Goal: Task Accomplishment & Management: Use online tool/utility

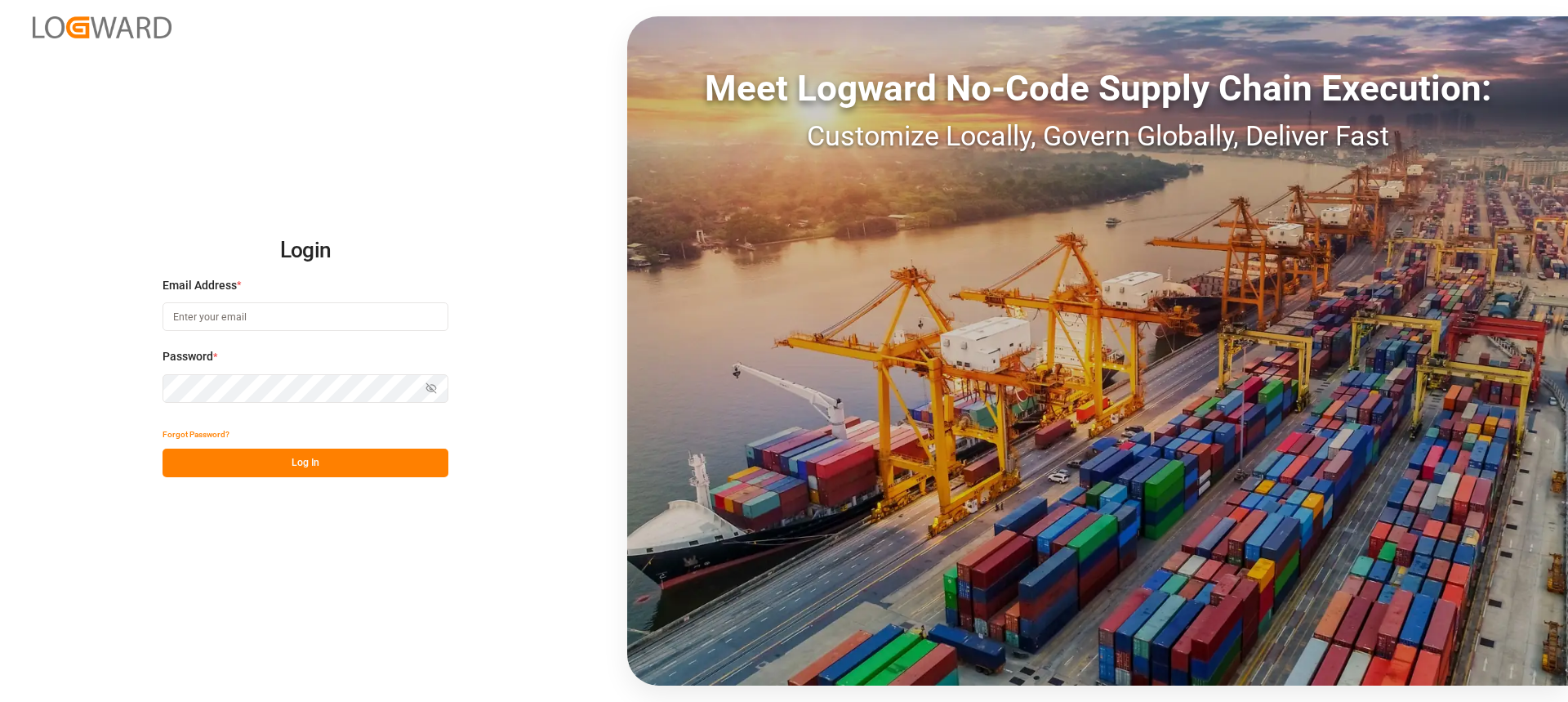
type input "[PERSON_NAME][EMAIL_ADDRESS][PERSON_NAME][DOMAIN_NAME]"
click at [363, 472] on button "Log In" at bounding box center [305, 463] width 286 height 29
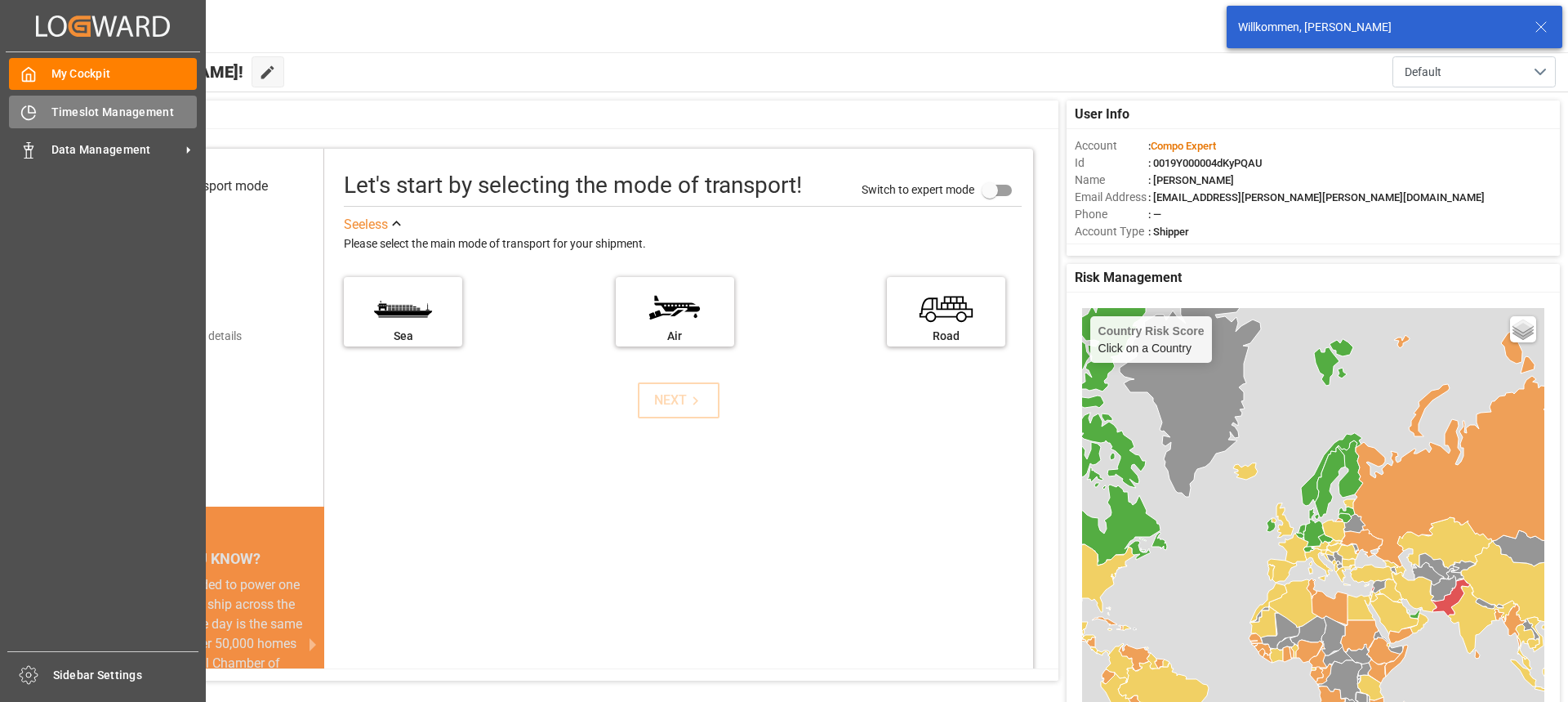
click at [30, 99] on div "Timeslot Management Timeslot Management" at bounding box center [103, 111] width 188 height 32
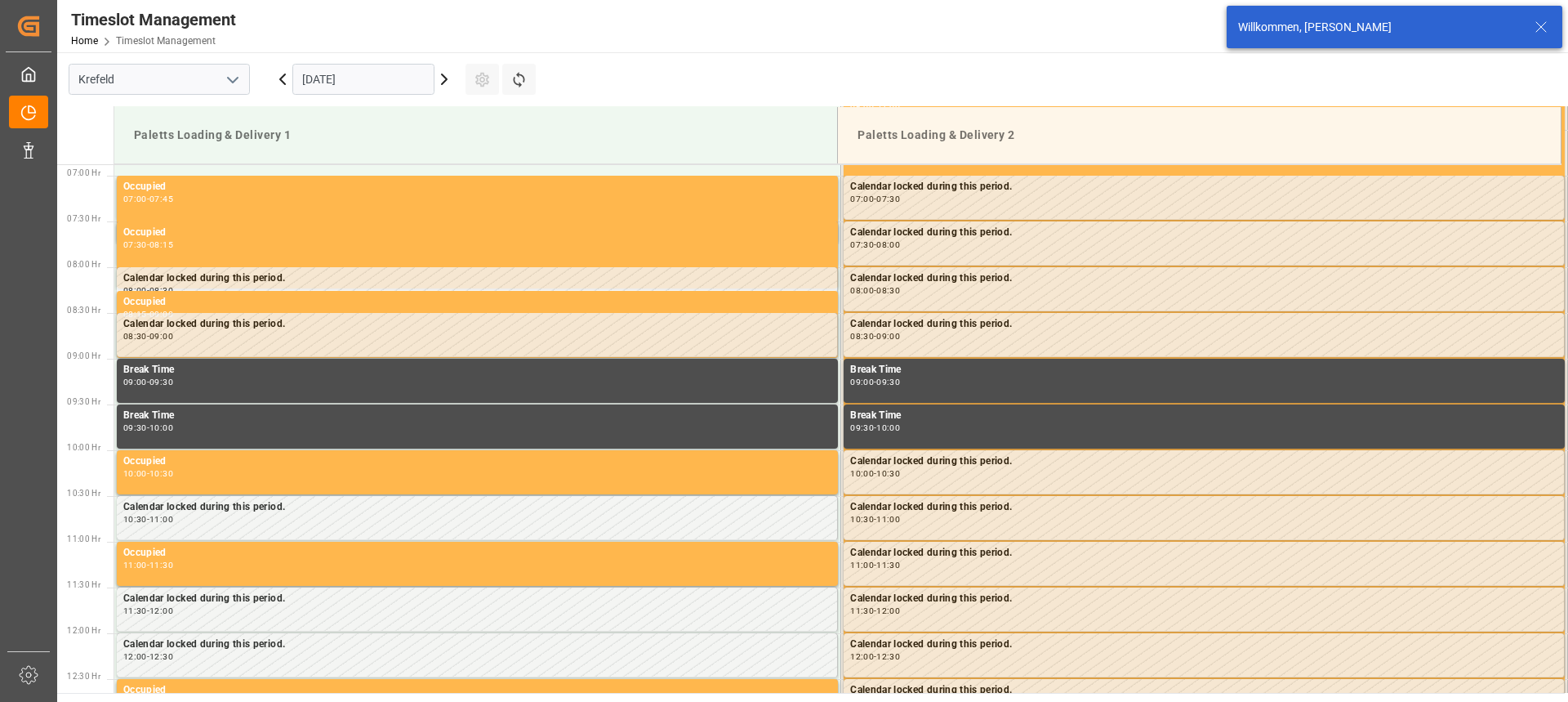
scroll to position [631, 0]
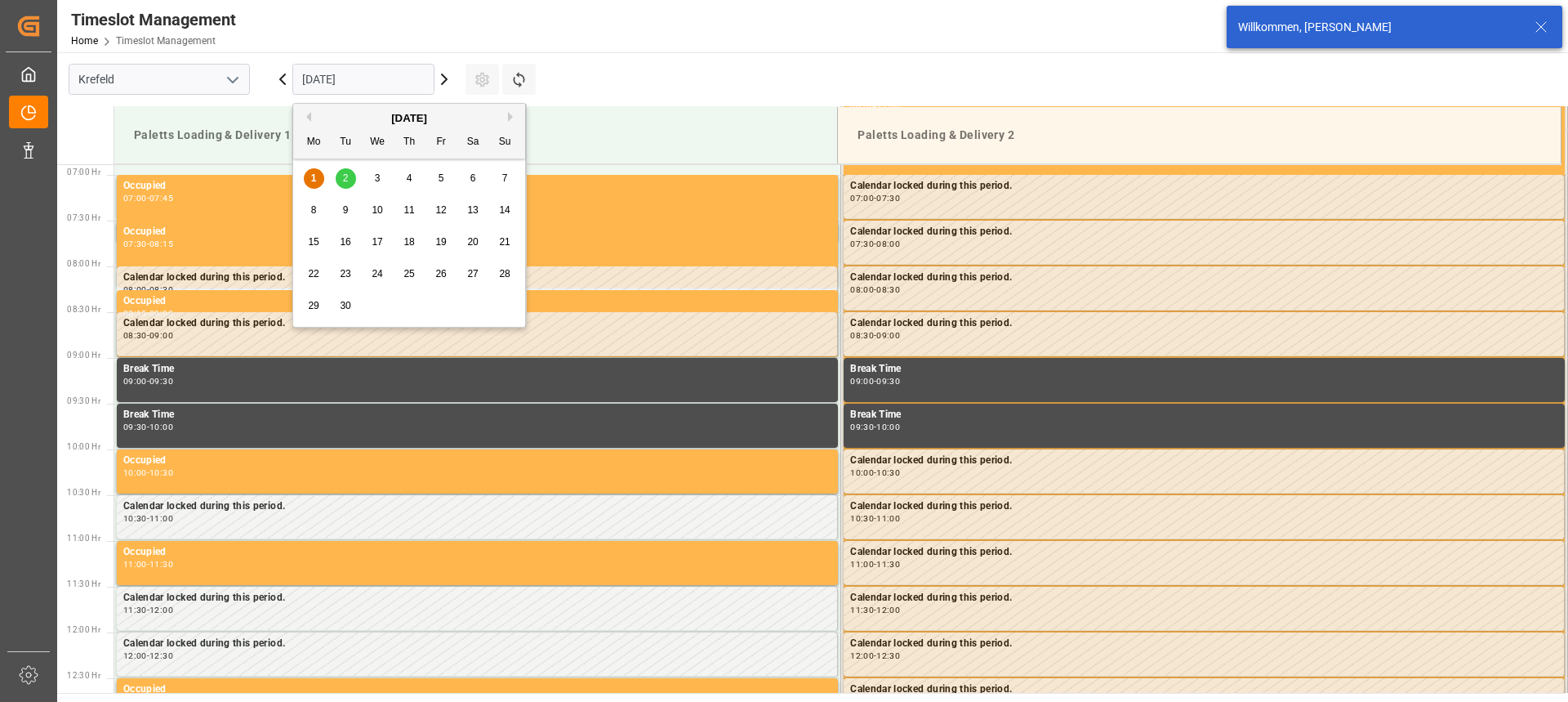
click at [349, 87] on input "[DATE]" at bounding box center [363, 80] width 142 height 31
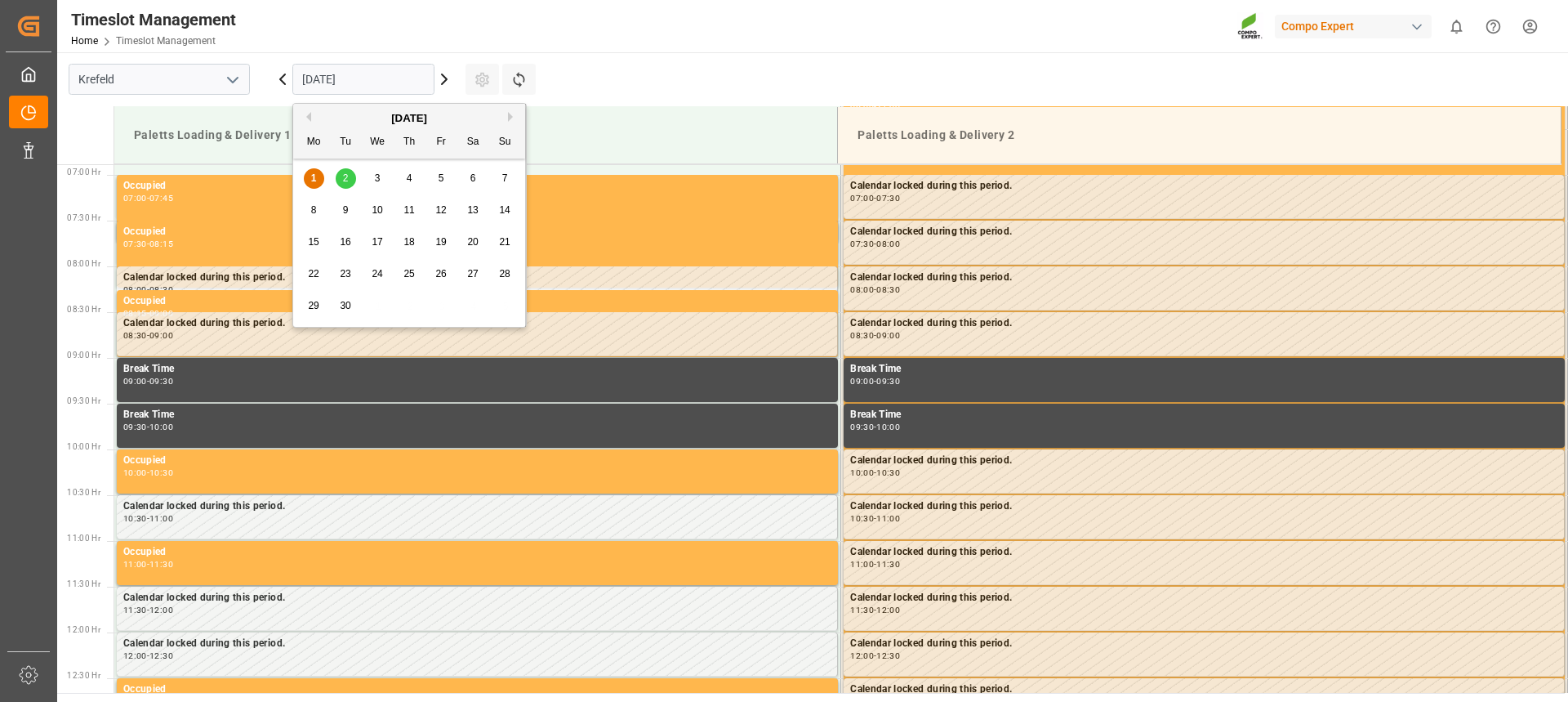
click at [307, 117] on button "Previous Month" at bounding box center [306, 117] width 10 height 10
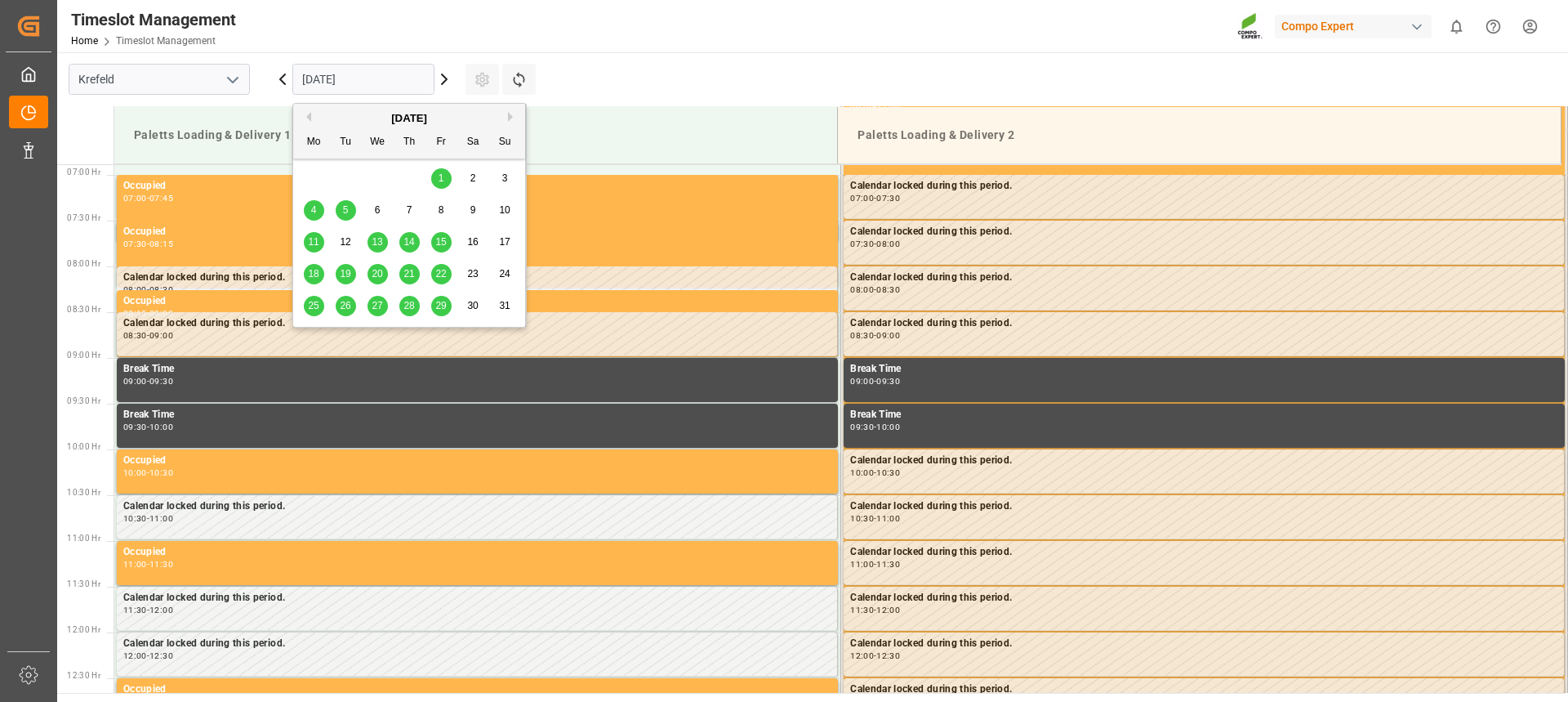
click at [432, 305] on div "29" at bounding box center [441, 306] width 21 height 20
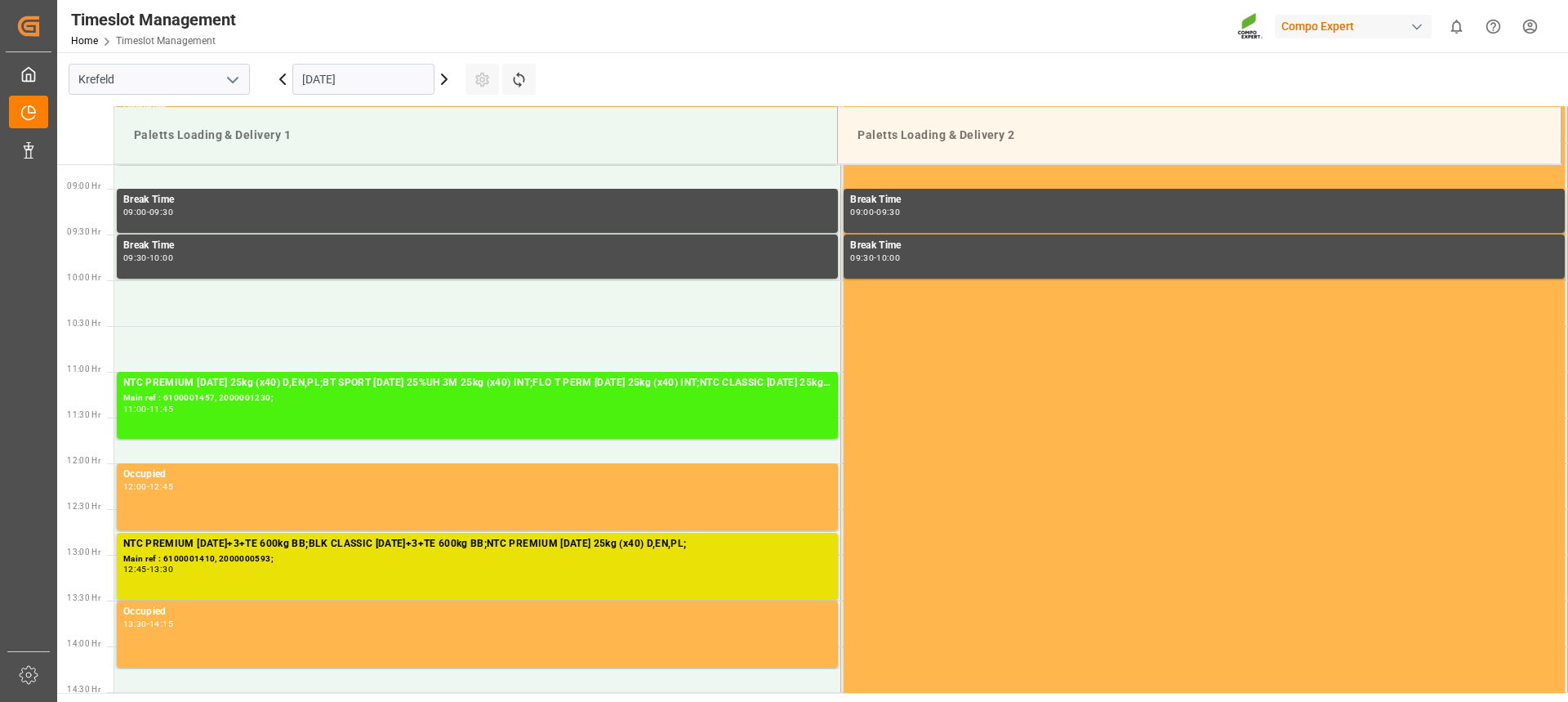
scroll to position [794, 0]
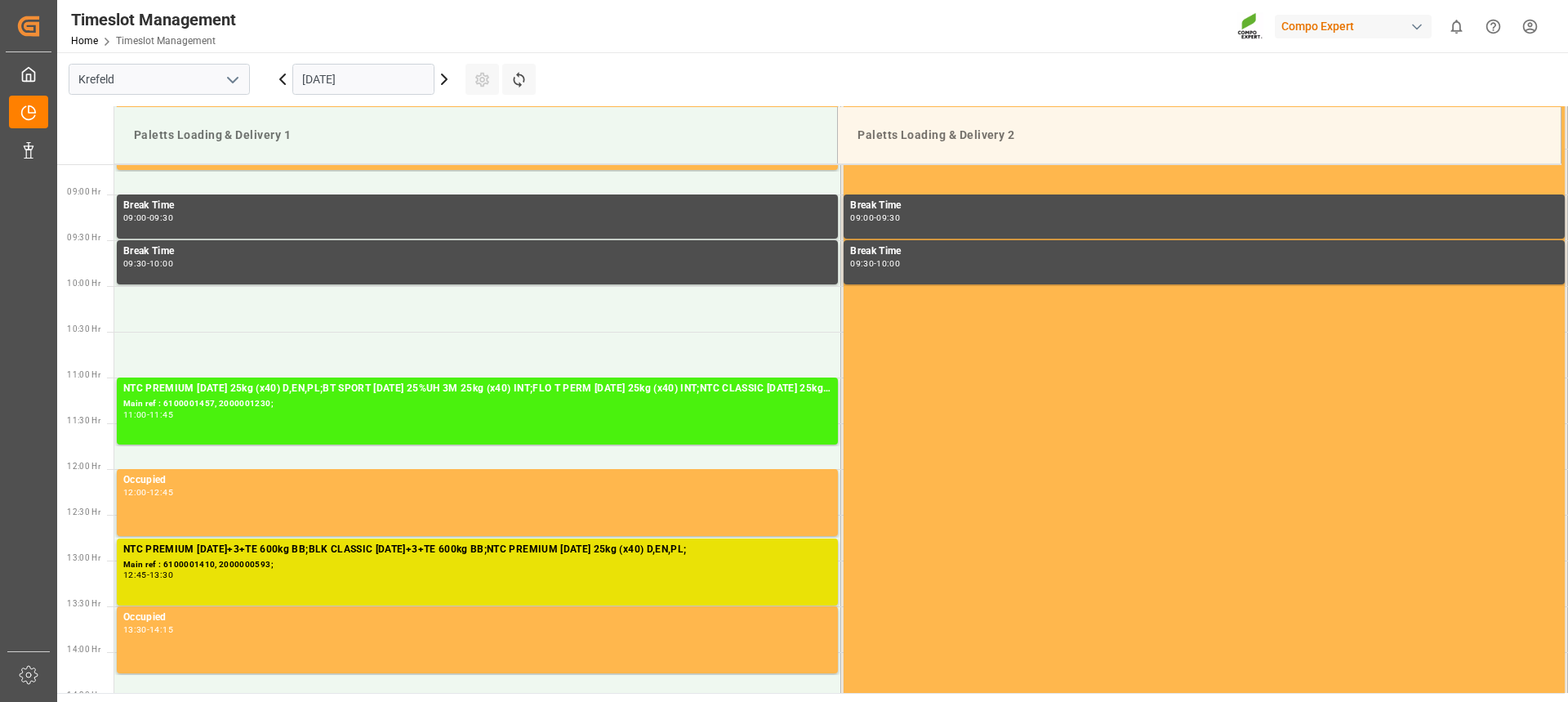
click at [356, 87] on input "[DATE]" at bounding box center [363, 80] width 142 height 31
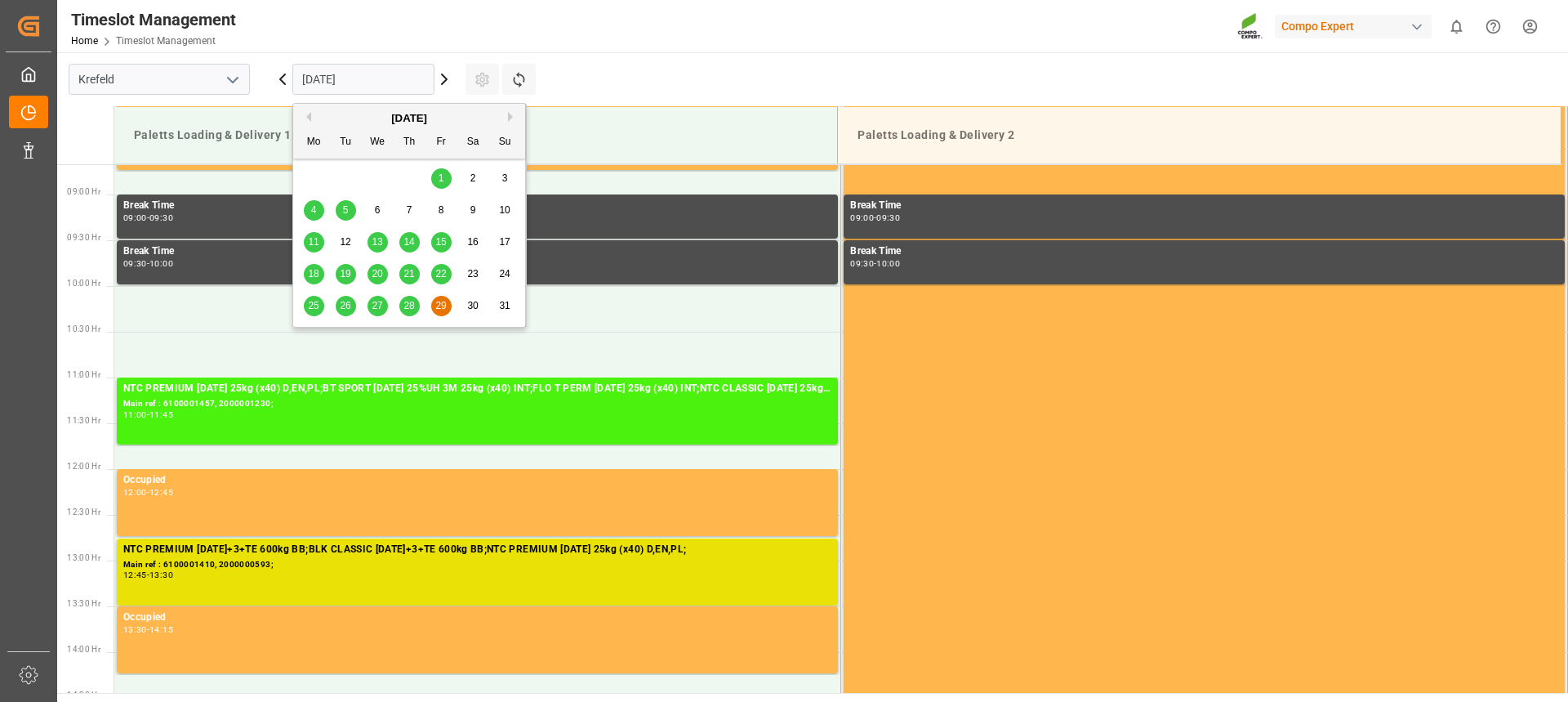
click at [509, 117] on button "Next Month" at bounding box center [513, 117] width 10 height 10
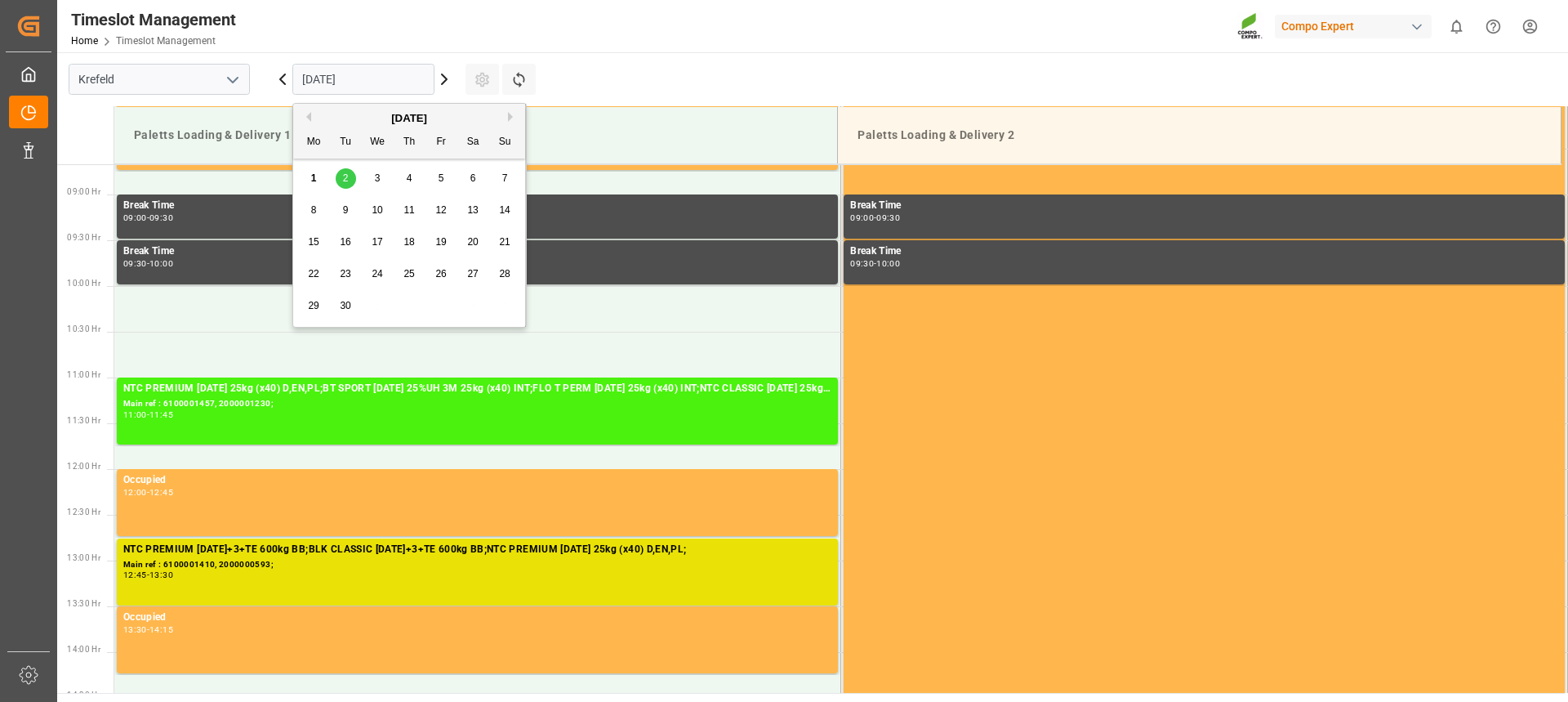
click at [346, 180] on span "2" at bounding box center [345, 178] width 6 height 11
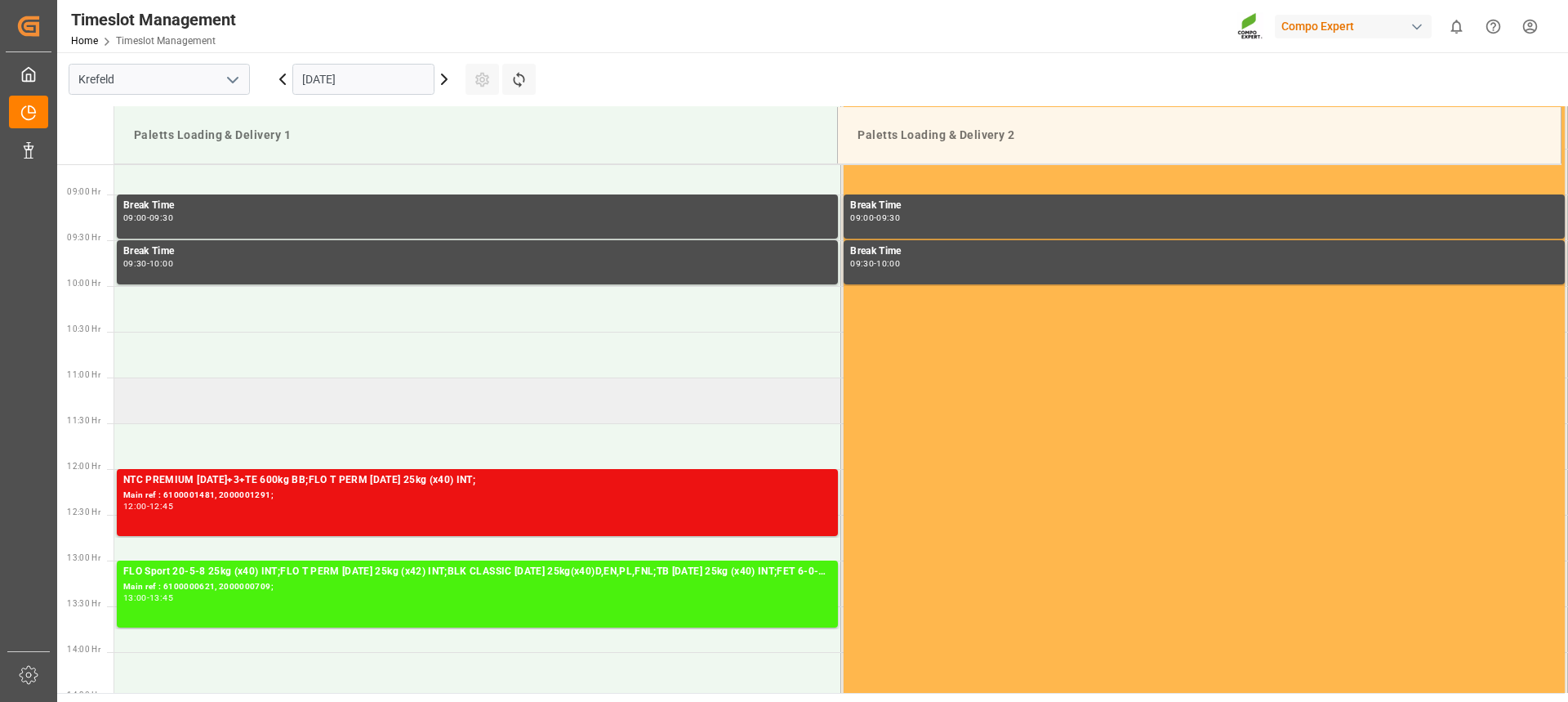
scroll to position [875, 0]
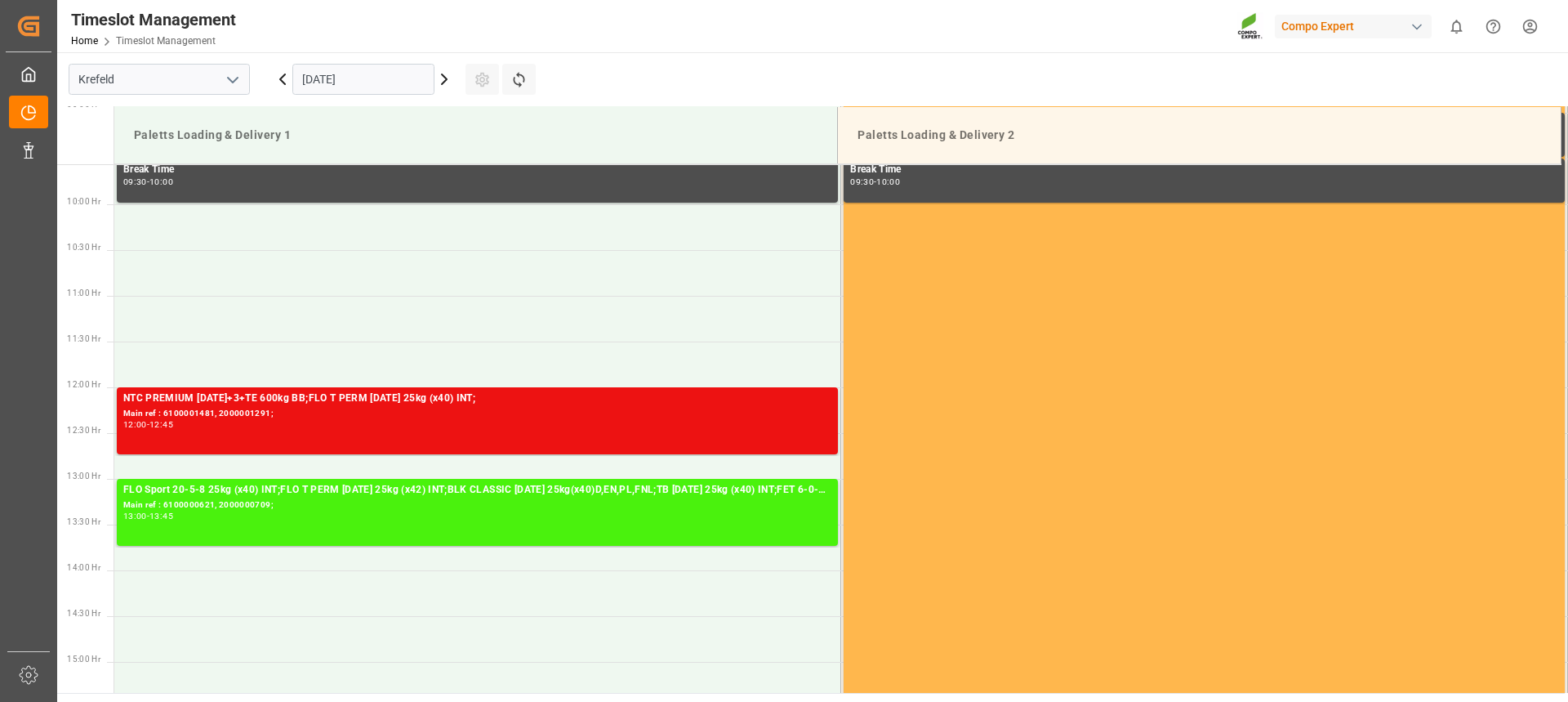
click at [346, 71] on input "[DATE]" at bounding box center [363, 80] width 142 height 31
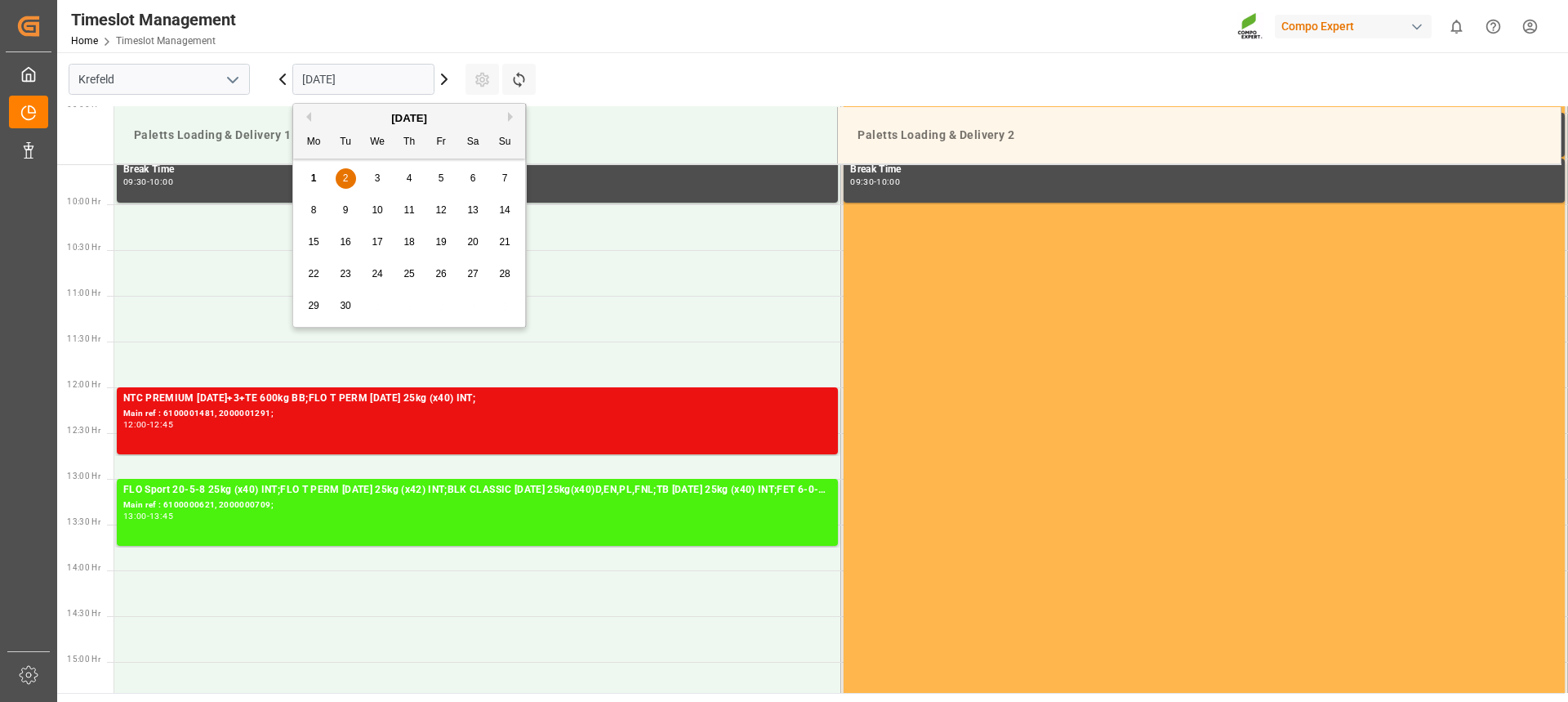
click at [314, 118] on div "[DATE]" at bounding box center [409, 118] width 232 height 16
click at [311, 117] on div "[DATE]" at bounding box center [409, 118] width 232 height 16
click at [308, 121] on button "Previous Month" at bounding box center [306, 117] width 10 height 10
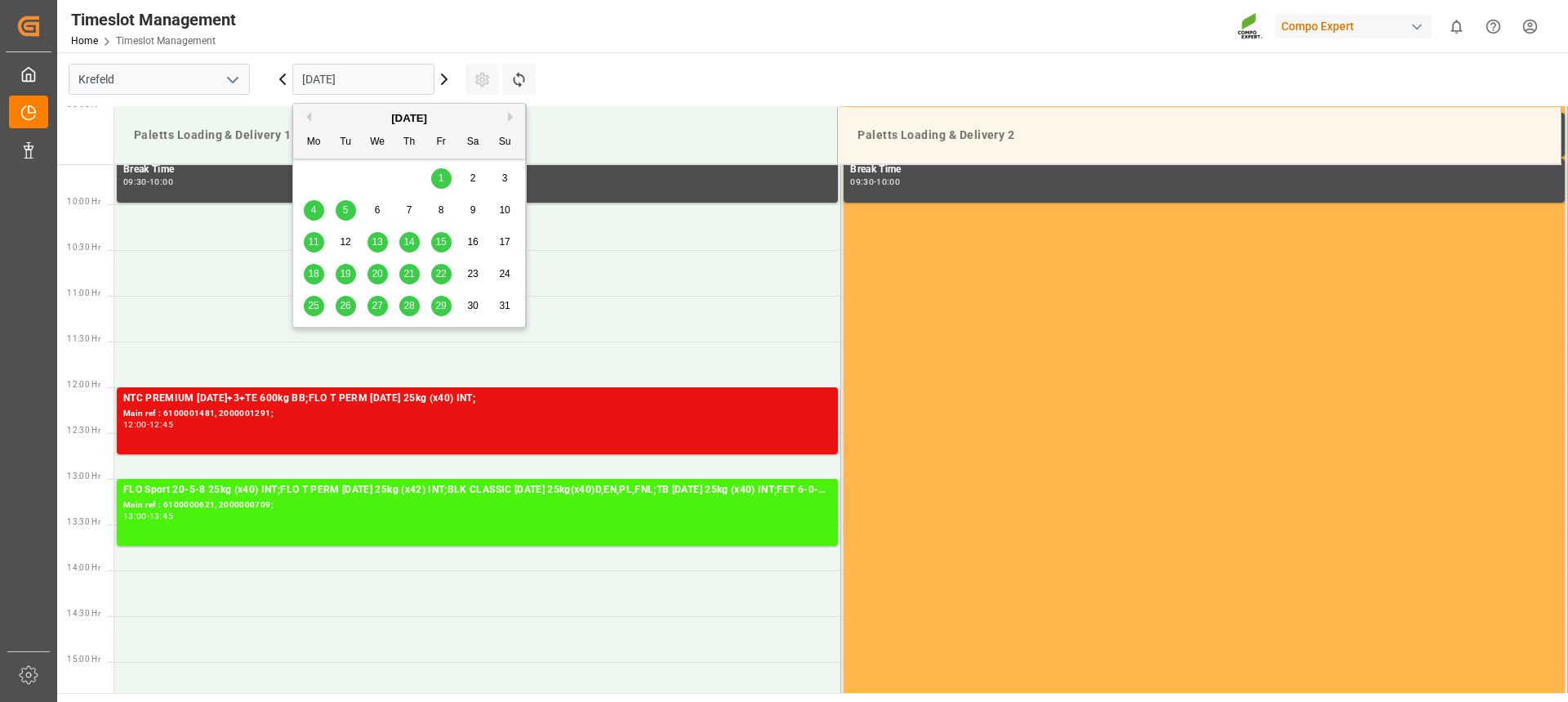
click at [438, 307] on span "29" at bounding box center [441, 305] width 11 height 11
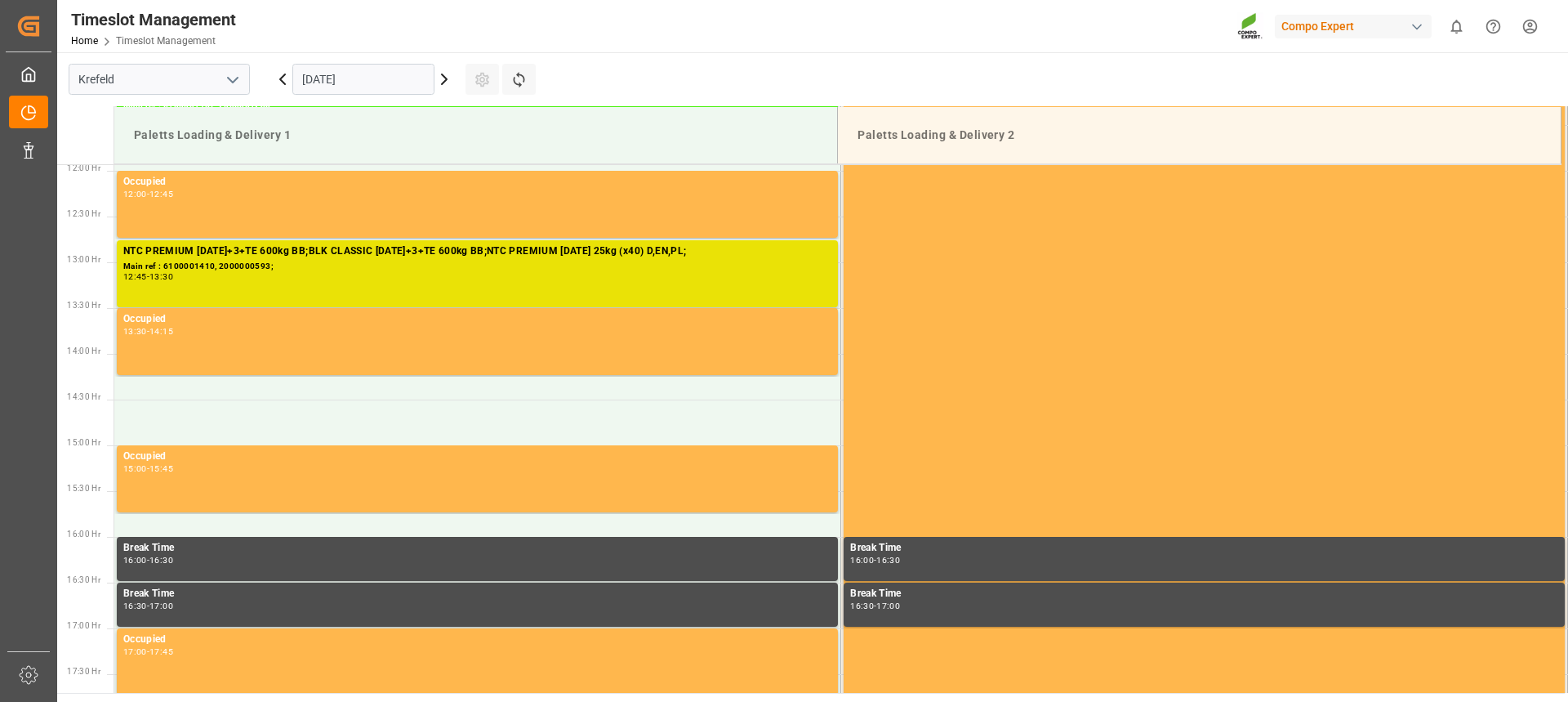
scroll to position [1121, 0]
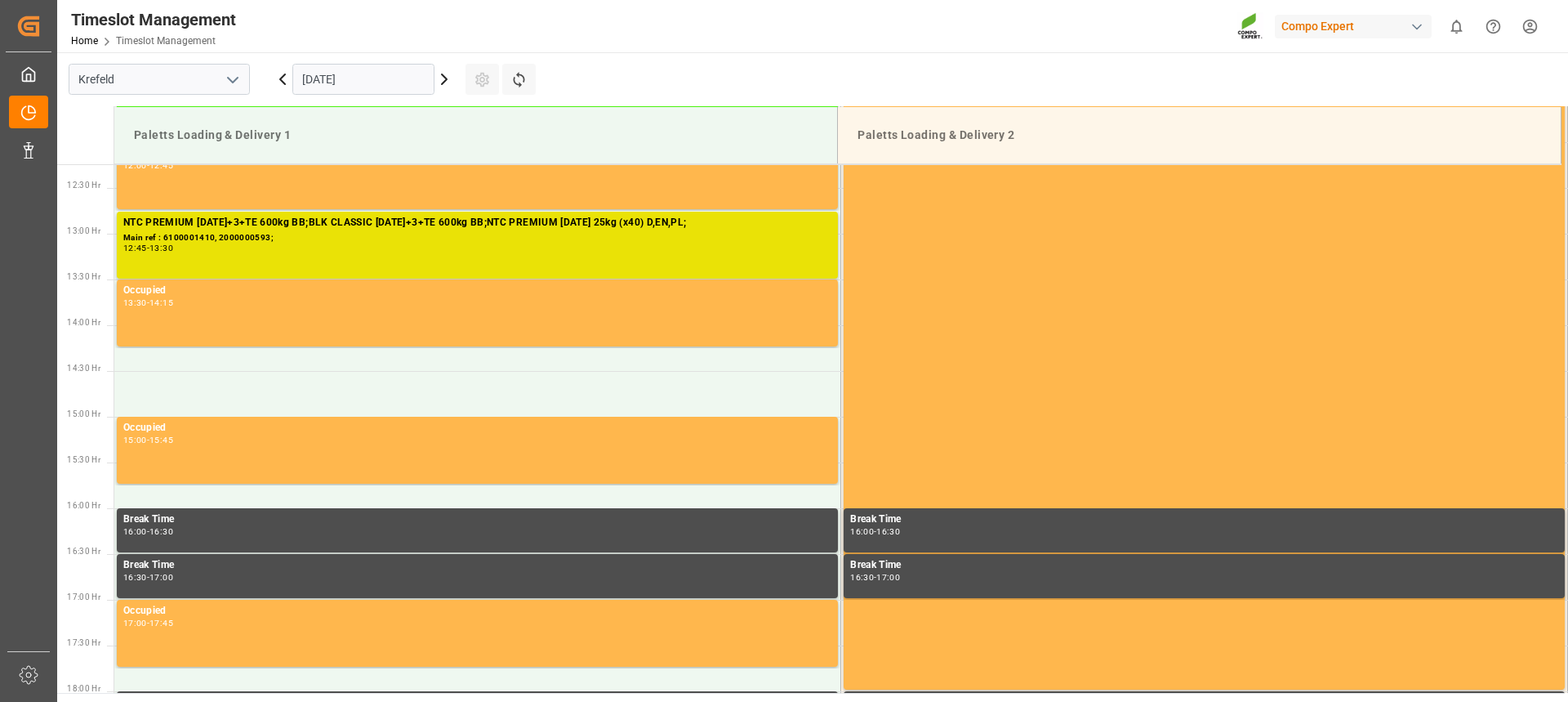
click at [278, 85] on icon at bounding box center [283, 80] width 20 height 20
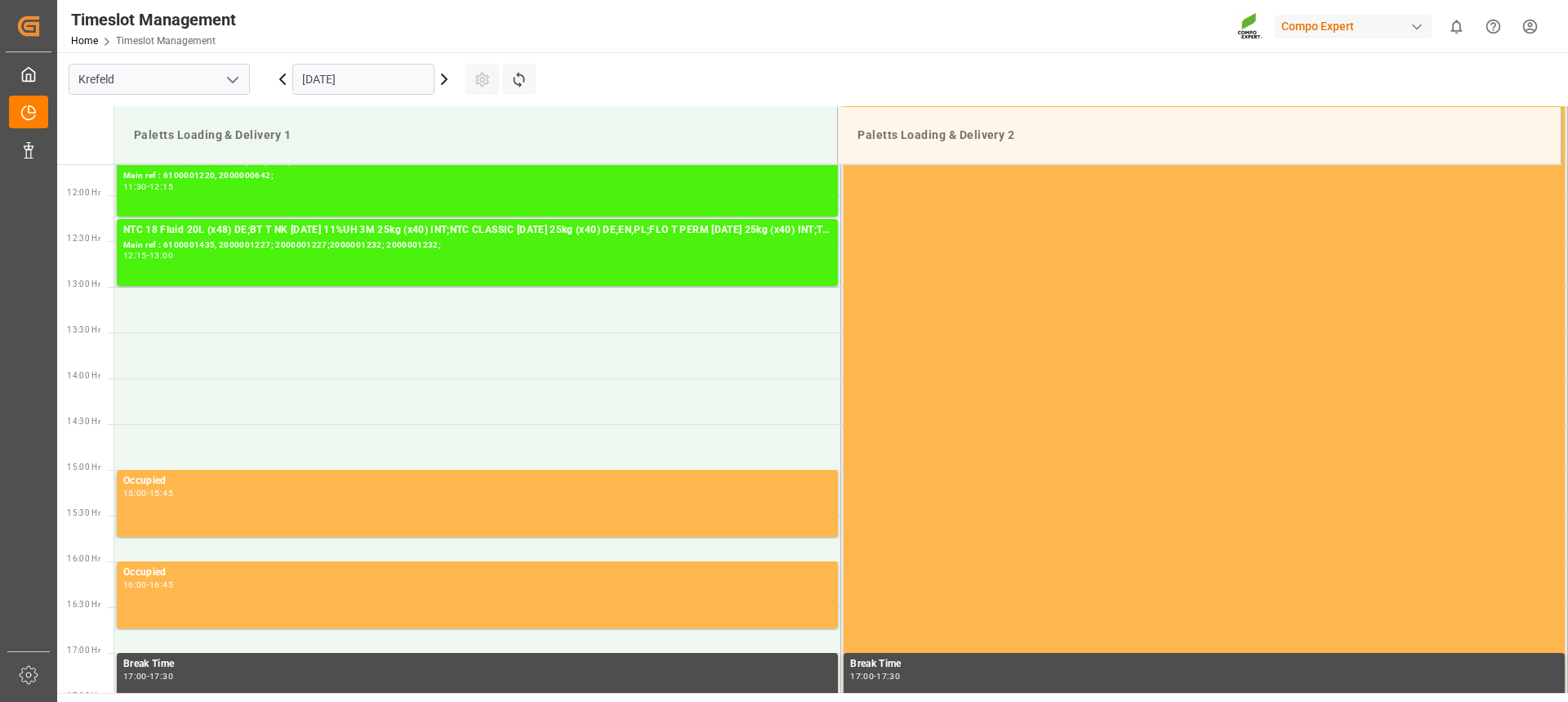
scroll to position [1039, 0]
